Goal: Task Accomplishment & Management: Manage account settings

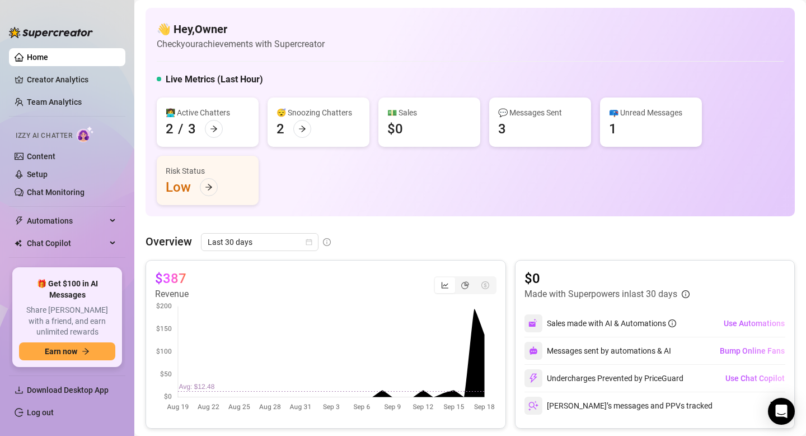
scroll to position [33, 0]
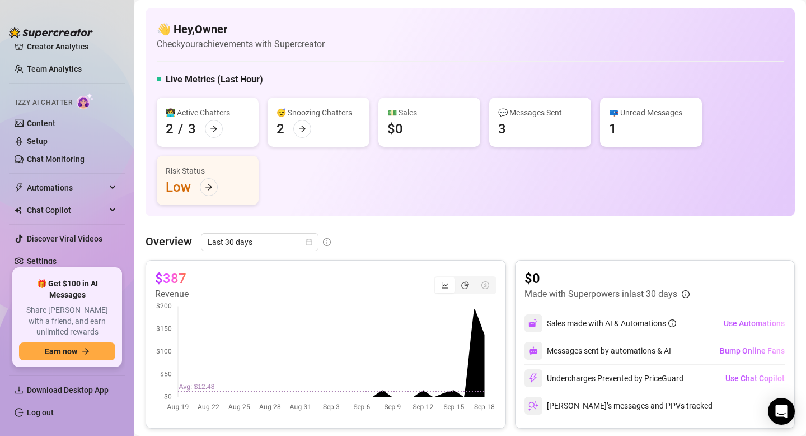
click at [40, 264] on ul "Home Creator Analytics Team Analytics Izzy AI Chatter Content Setup Chat Monito…" at bounding box center [67, 154] width 116 height 220
click at [45, 258] on link "Settings" at bounding box center [42, 260] width 30 height 9
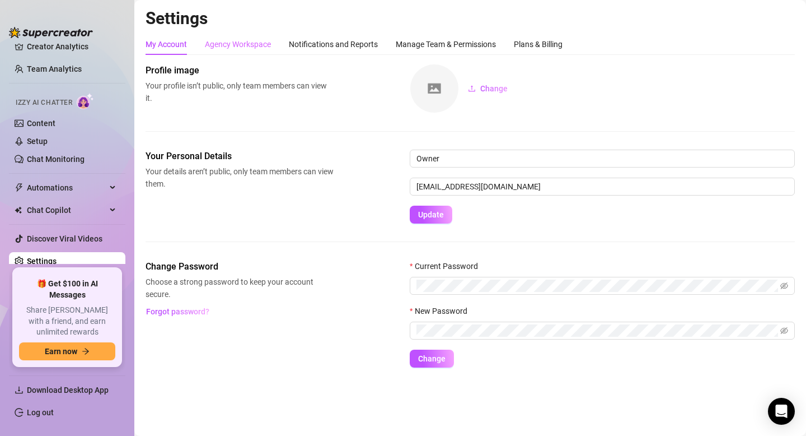
click at [226, 37] on div "Agency Workspace" at bounding box center [238, 44] width 66 height 21
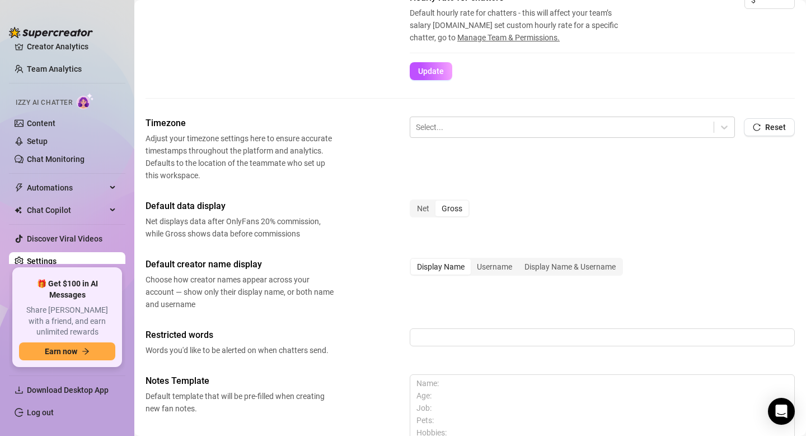
scroll to position [295, 0]
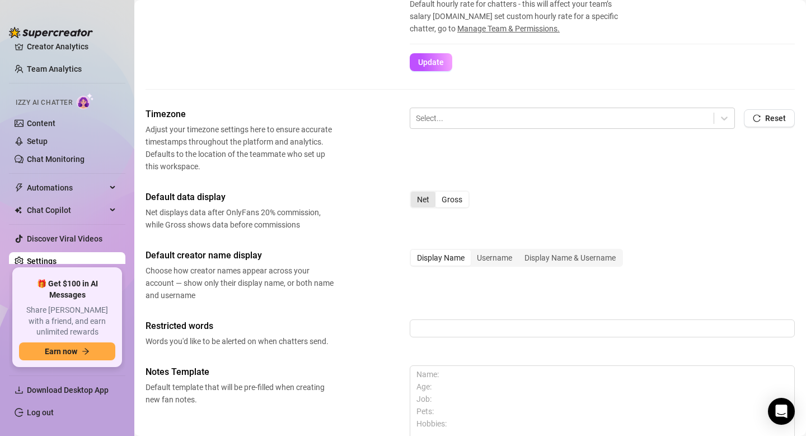
click at [426, 196] on div "Net" at bounding box center [423, 200] width 25 height 16
click at [414, 193] on input "Net" at bounding box center [414, 193] width 0 height 0
click at [456, 199] on div "Gross" at bounding box center [452, 200] width 33 height 16
click at [438, 193] on input "Gross" at bounding box center [438, 193] width 0 height 0
click at [507, 197] on div "Net Gross" at bounding box center [602, 204] width 385 height 28
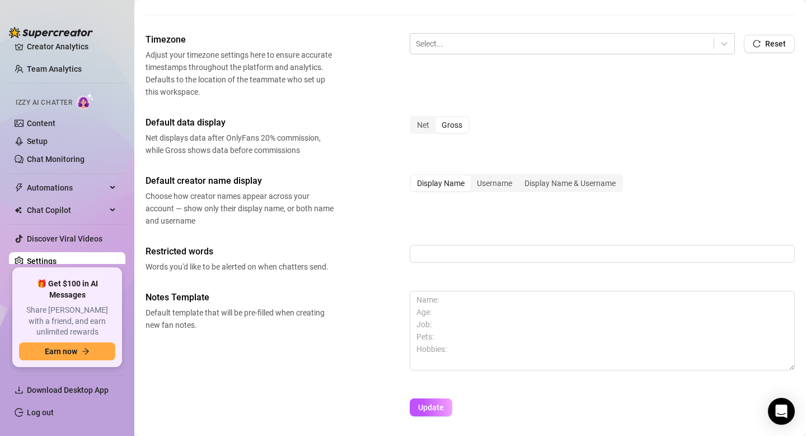
scroll to position [377, 0]
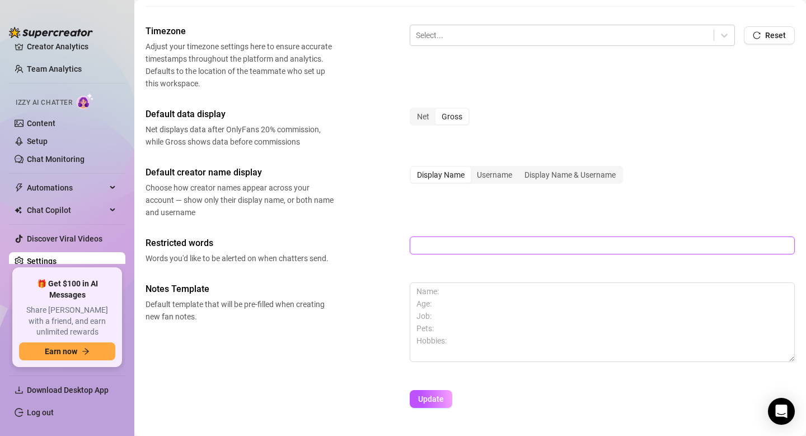
click at [459, 248] on input "text" at bounding box center [602, 245] width 385 height 18
click at [445, 246] on input "text" at bounding box center [602, 245] width 385 height 18
click at [437, 246] on input "text" at bounding box center [602, 245] width 385 height 18
paste input "underage, minor, [DEMOGRAPHIC_DATA], [DEMOGRAPHIC_DATA], I'm 16, I'm 17, teen, …"
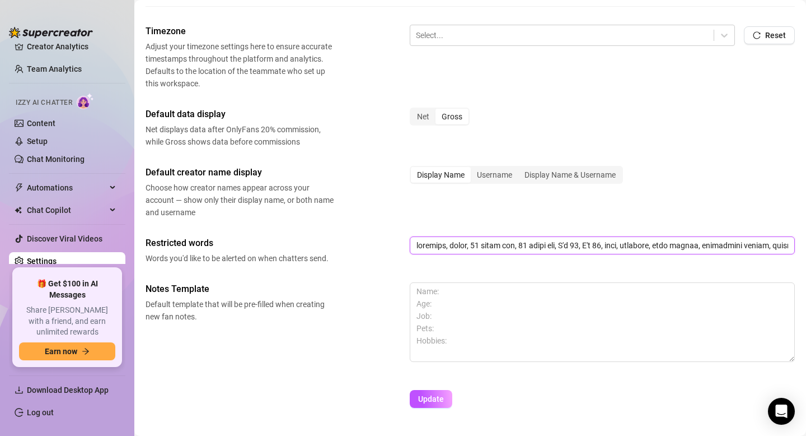
click at [788, 244] on input "text" at bounding box center [602, 245] width 385 height 18
drag, startPoint x: 782, startPoint y: 244, endPoint x: 806, endPoint y: 236, distance: 24.8
click at [806, 236] on main "Settings My Account Agency Workspace Notifications and Reports Manage Team & Pe…" at bounding box center [470, 44] width 672 height 842
click at [791, 248] on input "text" at bounding box center [602, 245] width 385 height 18
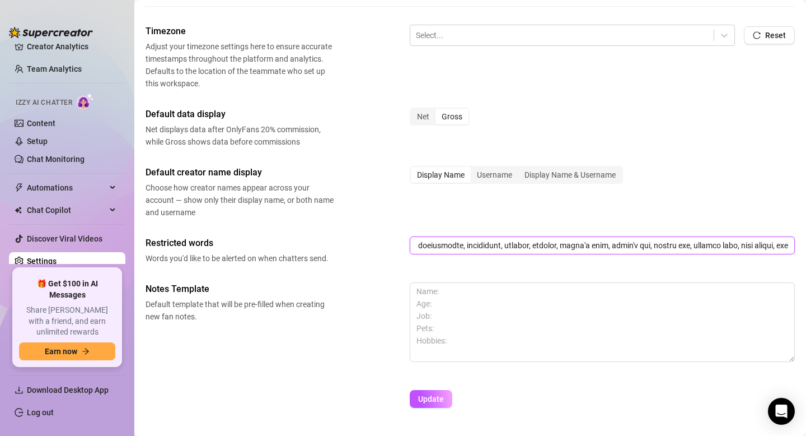
paste input "crypto, cryptocurrency, bitcoin, ethereum, USDT, TRC20, ERC20, BNB, metamask, b…"
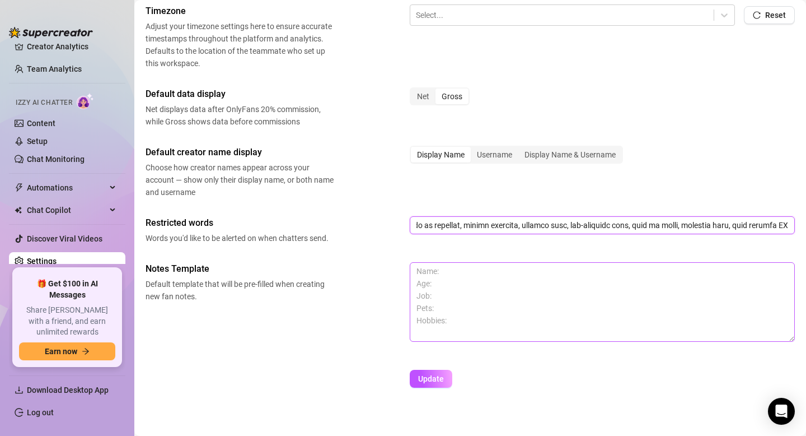
scroll to position [407, 0]
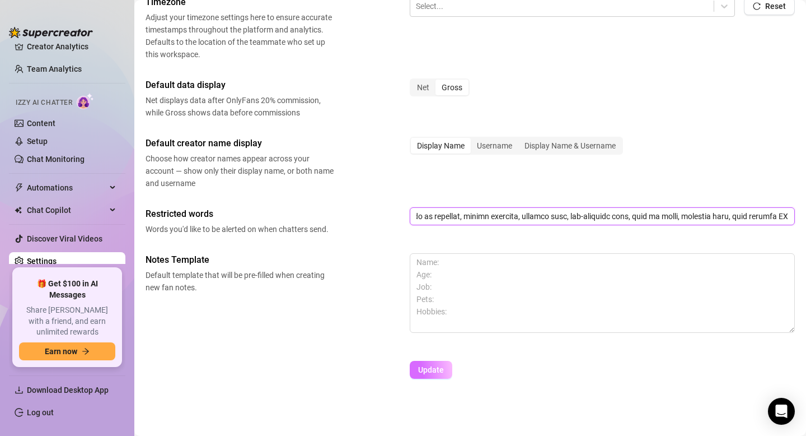
type input "underage, minor, [DEMOGRAPHIC_DATA], [DEMOGRAPHIC_DATA], I'm 16, I'm 17, teen, …"
click at [433, 371] on span "Update" at bounding box center [431, 369] width 26 height 9
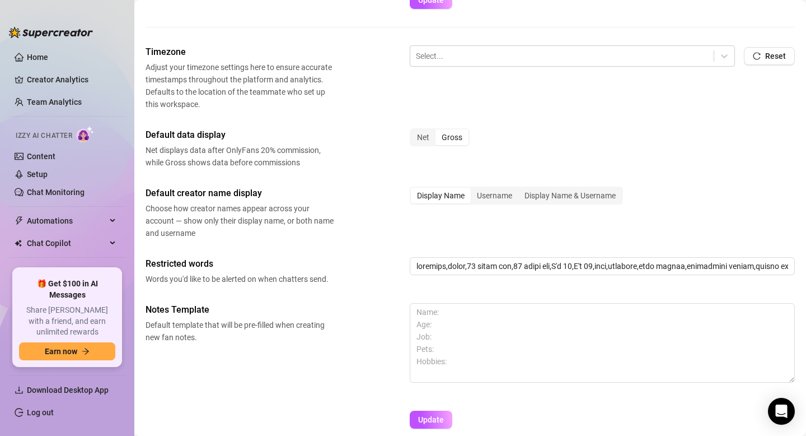
scroll to position [367, 0]
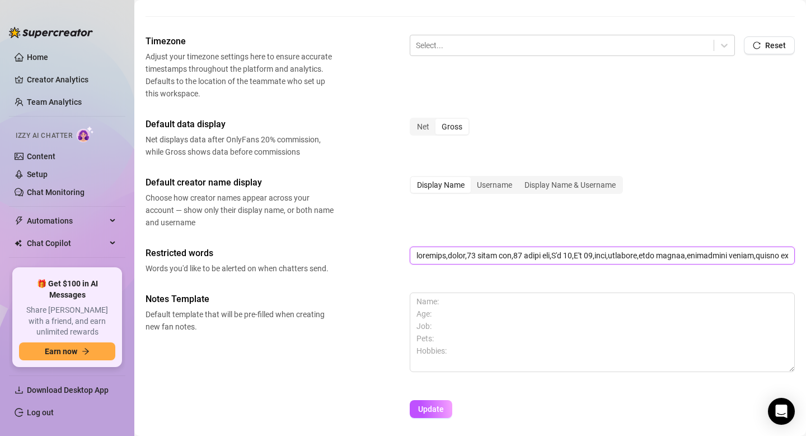
click at [571, 261] on input "text" at bounding box center [602, 255] width 385 height 18
drag, startPoint x: 699, startPoint y: 256, endPoint x: 721, endPoint y: 260, distance: 22.2
click at [721, 260] on input "text" at bounding box center [602, 255] width 385 height 18
drag, startPoint x: 675, startPoint y: 255, endPoint x: 495, endPoint y: 251, distance: 179.8
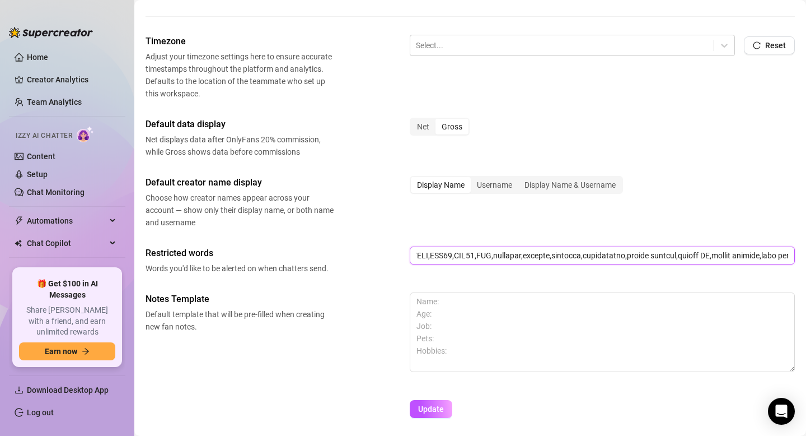
click at [495, 251] on input "text" at bounding box center [602, 255] width 385 height 18
click at [487, 260] on input "text" at bounding box center [602, 255] width 385 height 18
click at [519, 255] on input "text" at bounding box center [602, 255] width 385 height 18
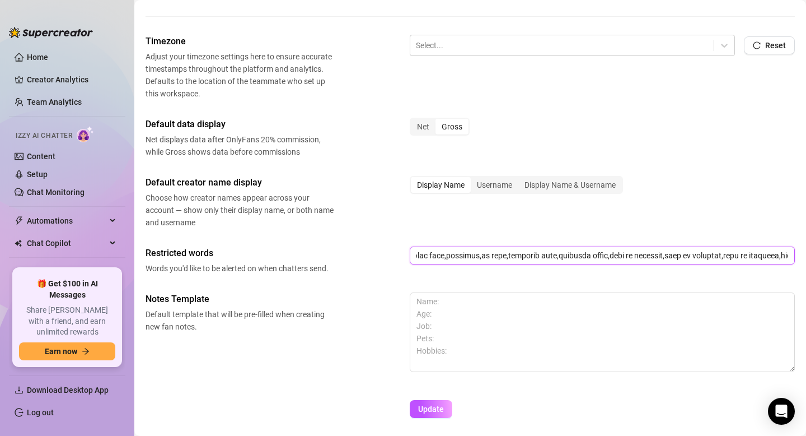
click at [563, 257] on input "text" at bounding box center [602, 255] width 385 height 18
click at [635, 258] on input "text" at bounding box center [602, 255] width 385 height 18
click at [690, 227] on div "Default creator name display Choose how creator names appear across your accoun…" at bounding box center [471, 202] width 650 height 53
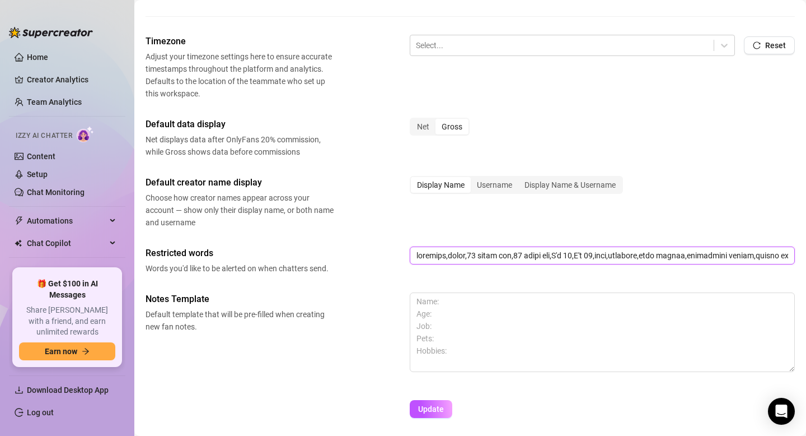
click at [470, 253] on input "text" at bounding box center [602, 255] width 385 height 18
paste input "underage, minor, [DEMOGRAPHIC_DATA], [DEMOGRAPHIC_DATA], I'm 16, I'm 17, teen, …"
type input "underage, minor, [DEMOGRAPHIC_DATA], [DEMOGRAPHIC_DATA], I'm 16, I'm 17, teen, …"
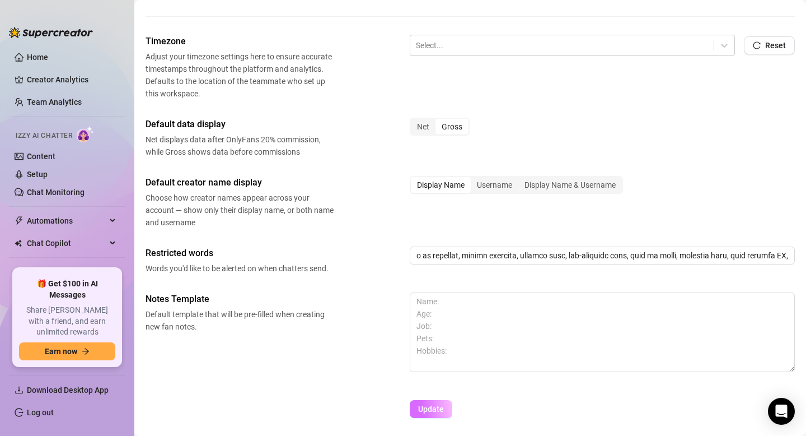
click at [440, 404] on span "Update" at bounding box center [431, 408] width 26 height 9
